Goal: Navigation & Orientation: Find specific page/section

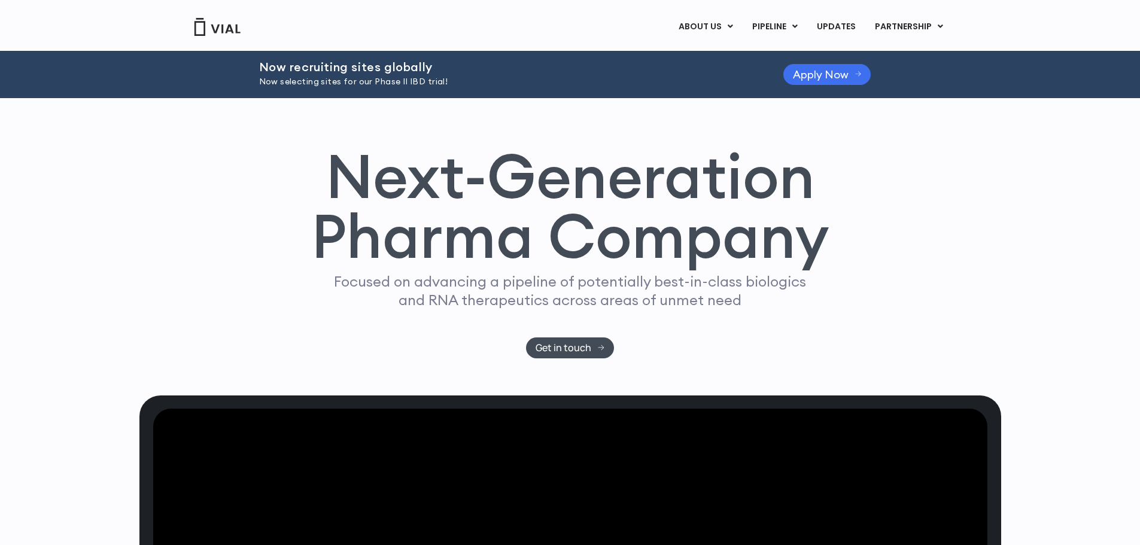
click at [813, 72] on span "Apply Now" at bounding box center [821, 74] width 56 height 9
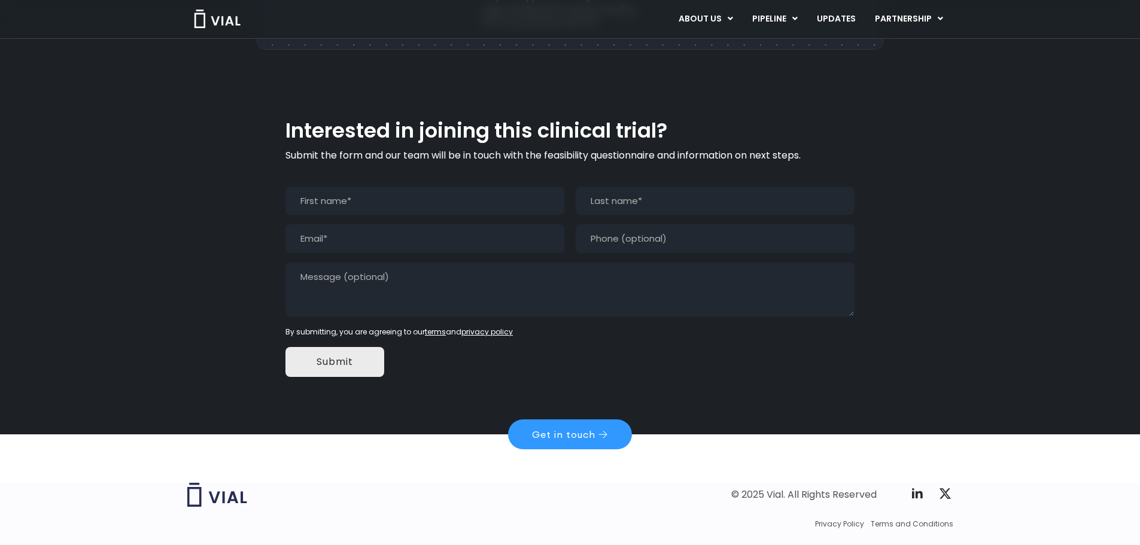
scroll to position [1099, 0]
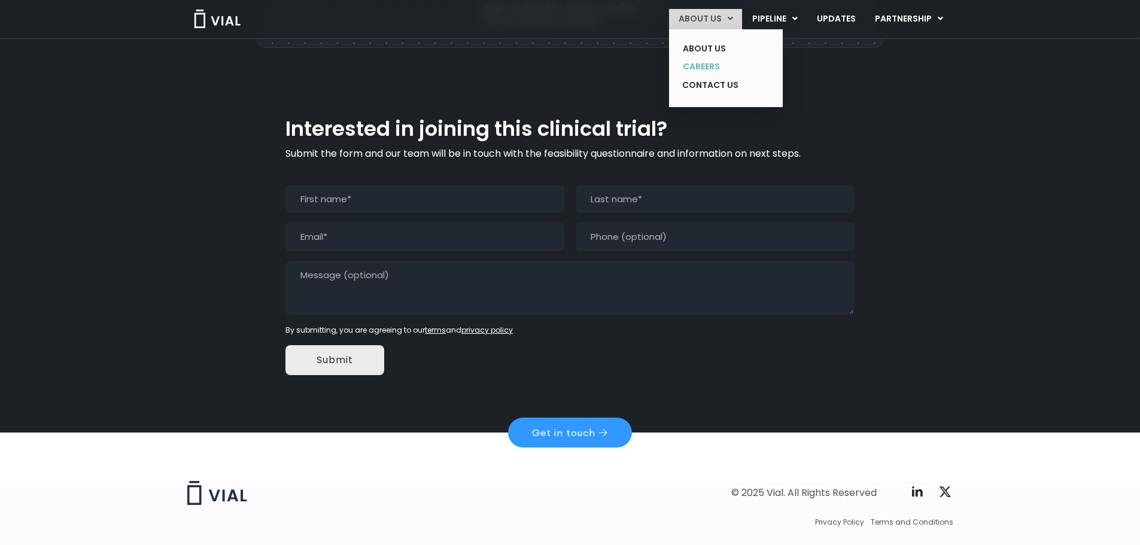
click at [722, 60] on link "CAREERS" at bounding box center [716, 66] width 87 height 19
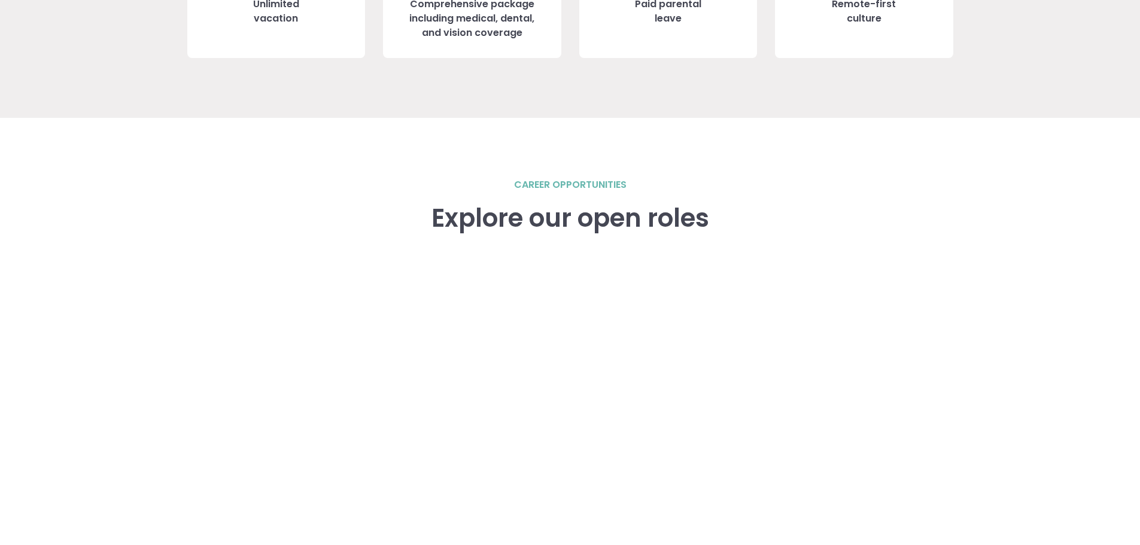
scroll to position [1675, 0]
